Goal: Task Accomplishment & Management: Manage account settings

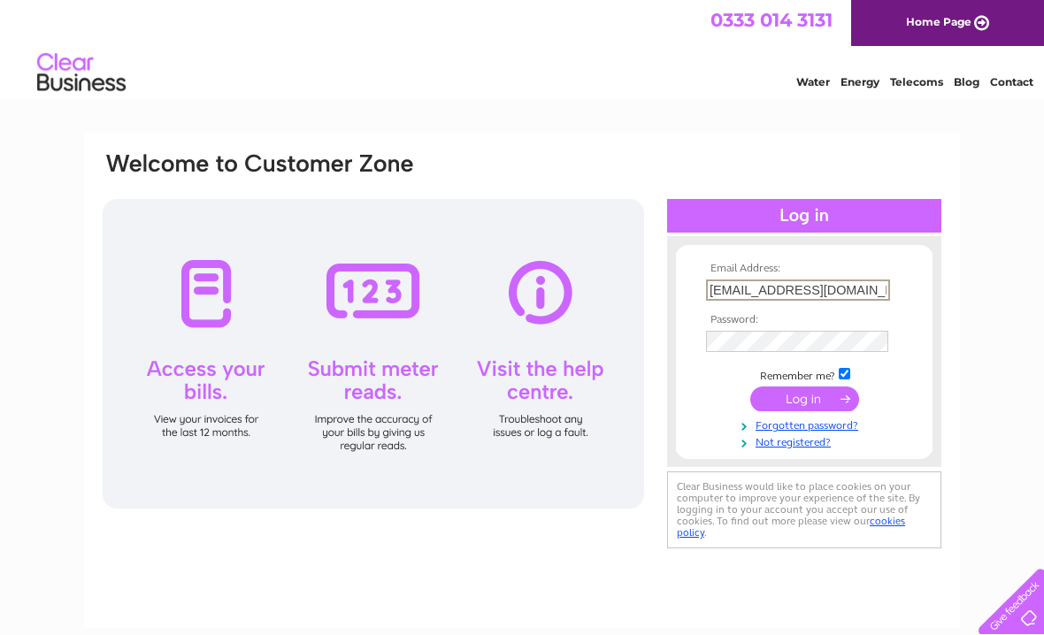
type input "thomasmuir886@gmail.com"
click at [804, 400] on input "submit" at bounding box center [804, 399] width 109 height 25
click at [825, 399] on input "submit" at bounding box center [804, 397] width 109 height 25
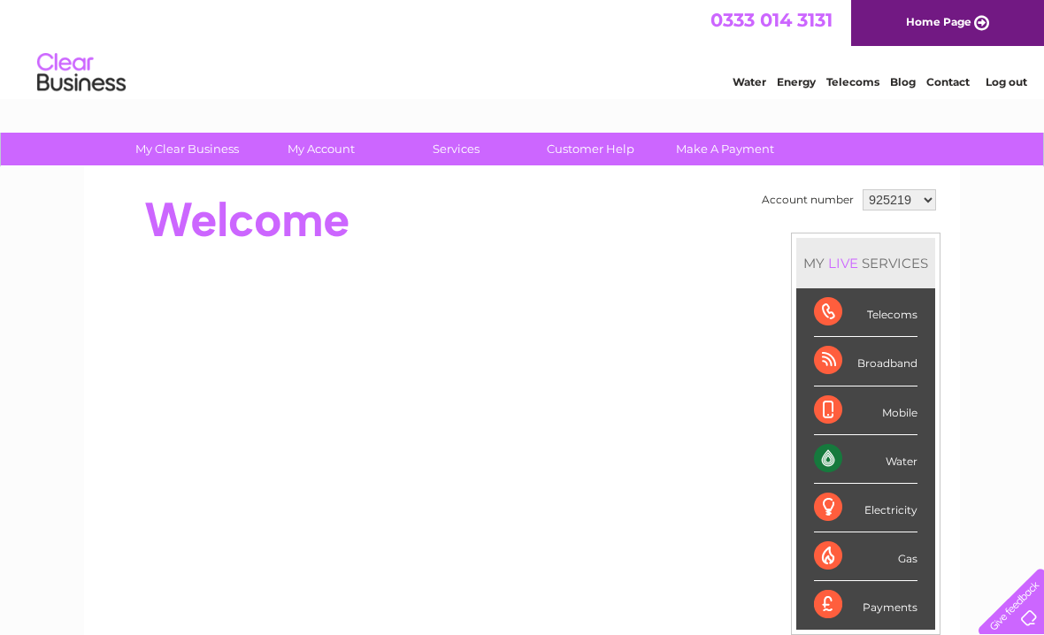
click at [834, 464] on div "Water" at bounding box center [866, 459] width 104 height 49
click at [905, 462] on div "Water" at bounding box center [866, 459] width 104 height 49
click at [838, 473] on div "Water" at bounding box center [866, 459] width 104 height 49
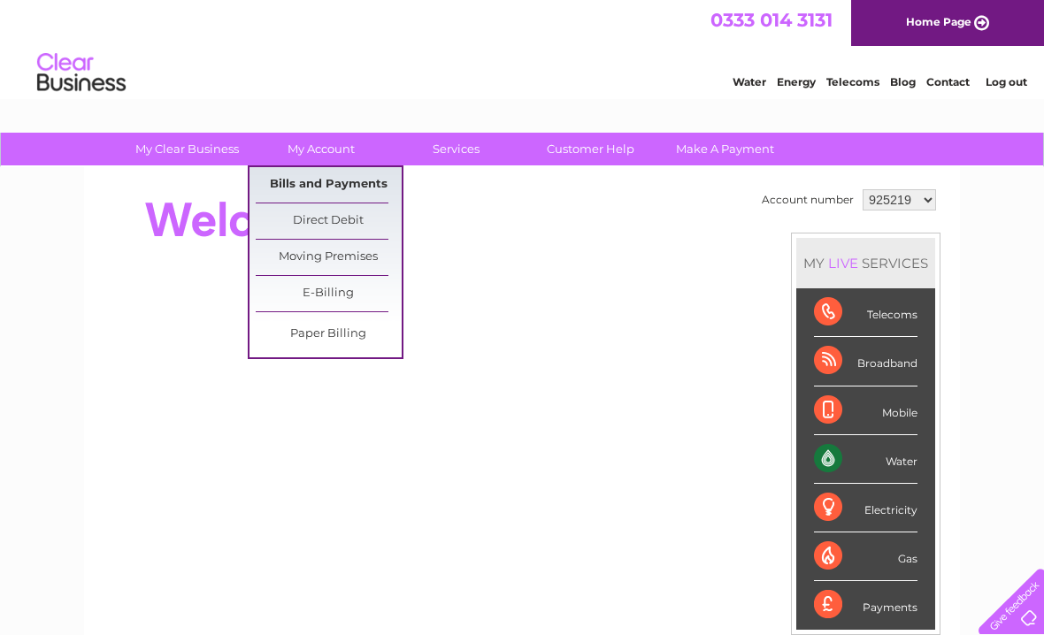
click at [347, 184] on link "Bills and Payments" at bounding box center [329, 184] width 146 height 35
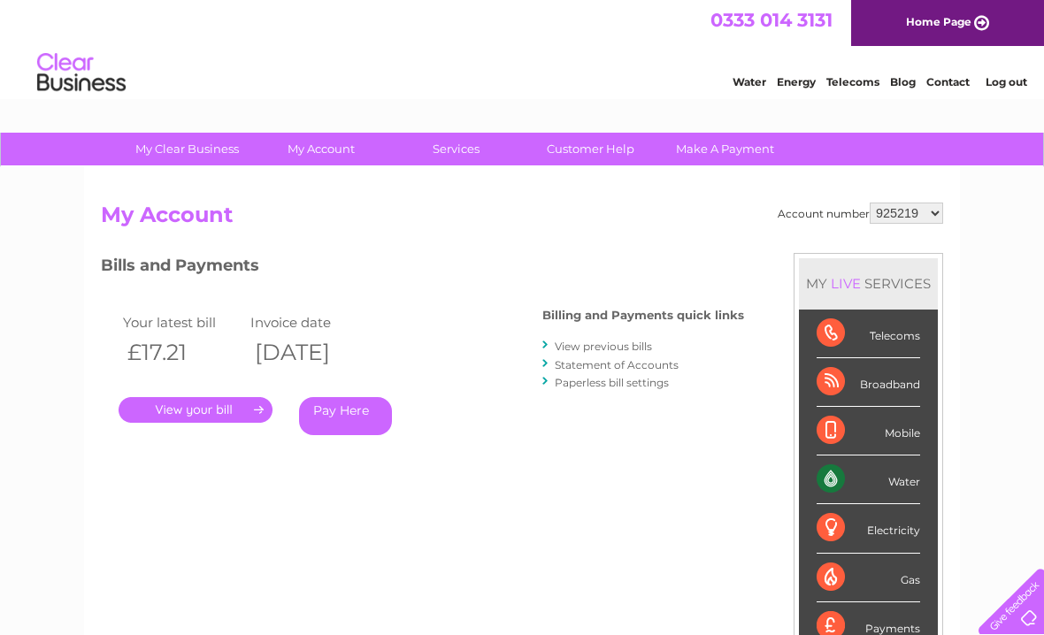
click at [1019, 88] on link "Log out" at bounding box center [1007, 81] width 42 height 13
